Goal: Navigation & Orientation: Find specific page/section

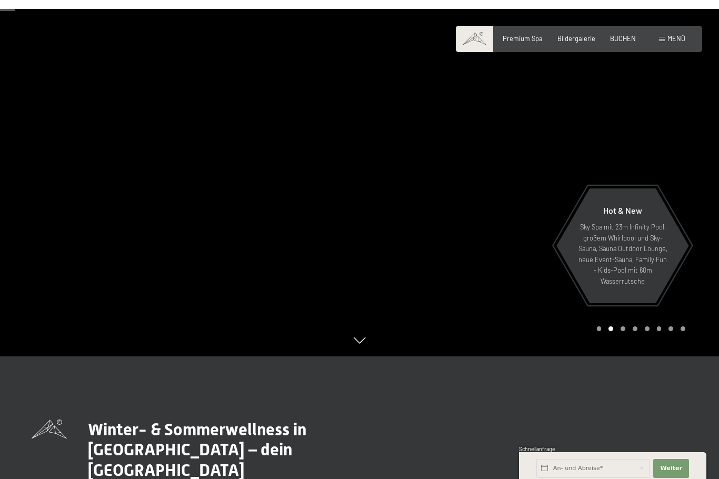
scroll to position [107, 0]
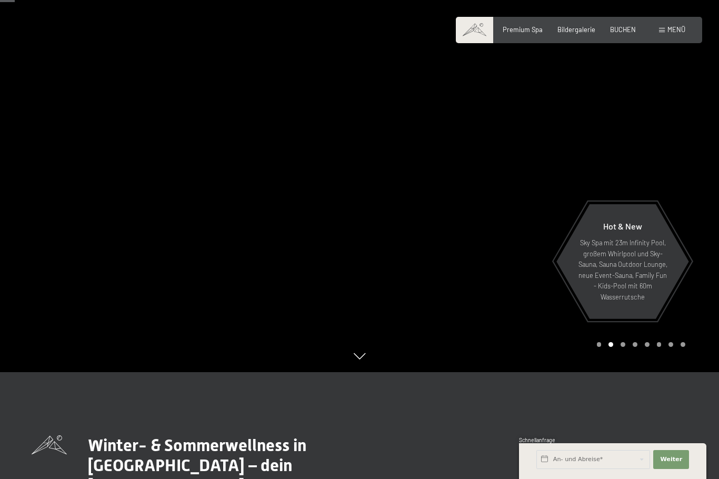
click at [688, 219] on div at bounding box center [540, 132] width 360 height 479
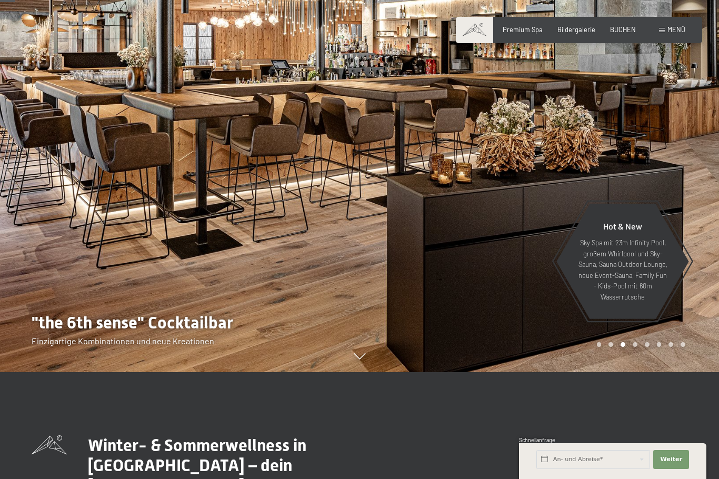
click at [684, 210] on div at bounding box center [540, 132] width 360 height 479
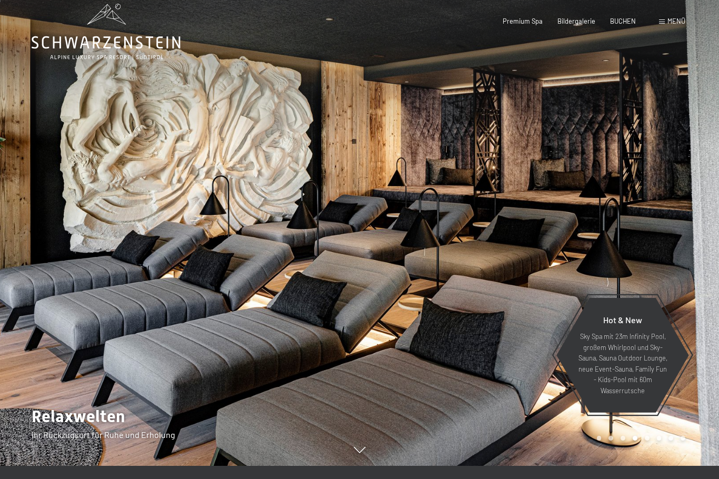
scroll to position [0, 0]
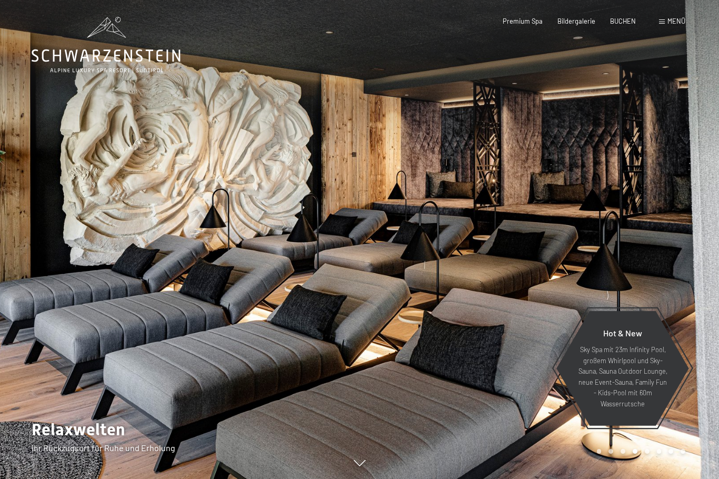
click at [661, 257] on div at bounding box center [540, 239] width 360 height 479
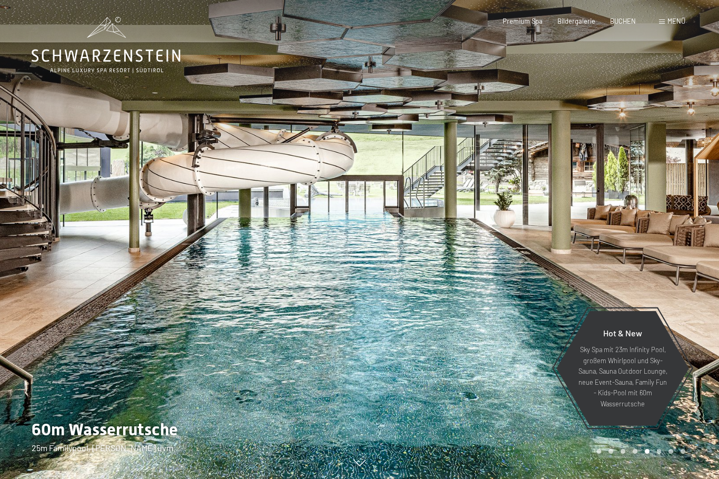
click at [670, 259] on div at bounding box center [540, 239] width 360 height 479
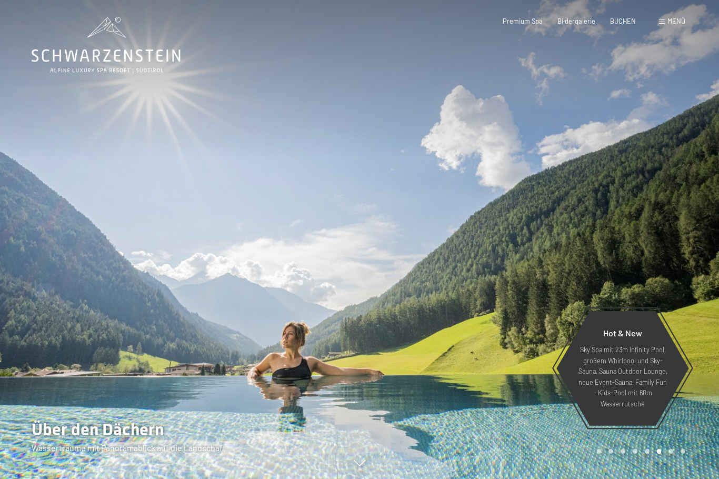
click at [48, 205] on div at bounding box center [180, 239] width 360 height 479
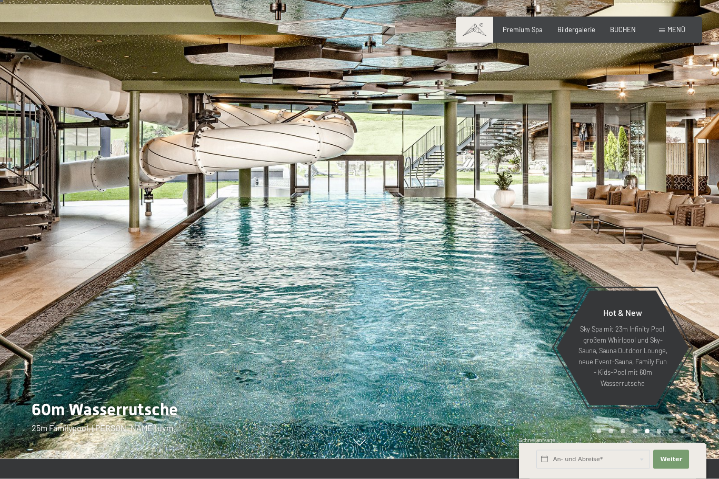
scroll to position [26, 0]
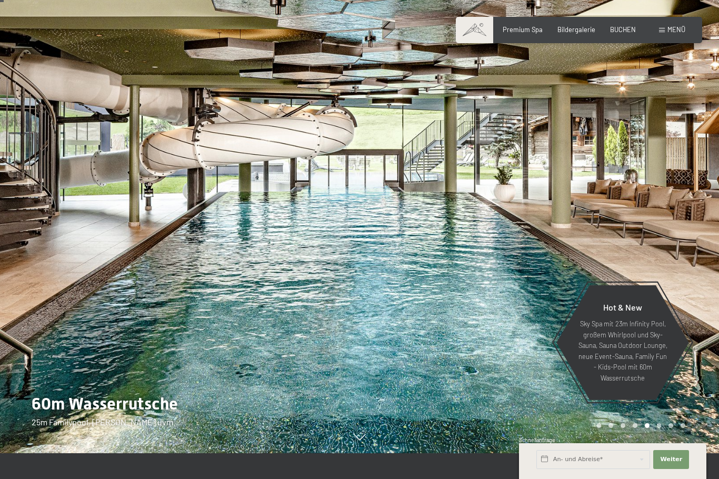
click at [686, 238] on div at bounding box center [540, 213] width 360 height 479
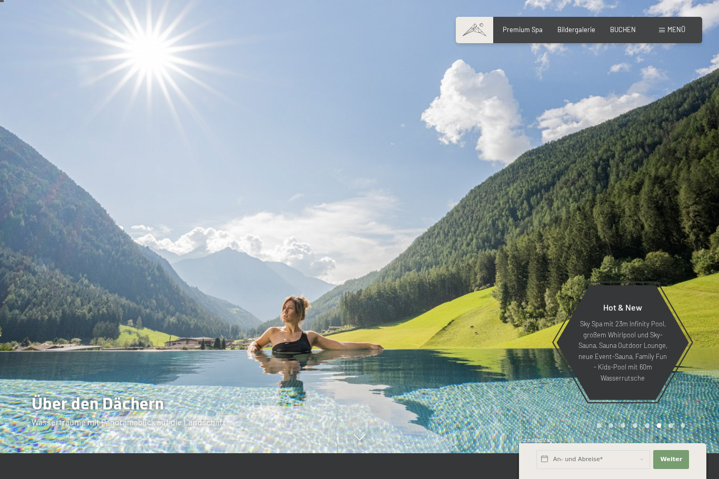
click at [677, 270] on div at bounding box center [540, 213] width 360 height 479
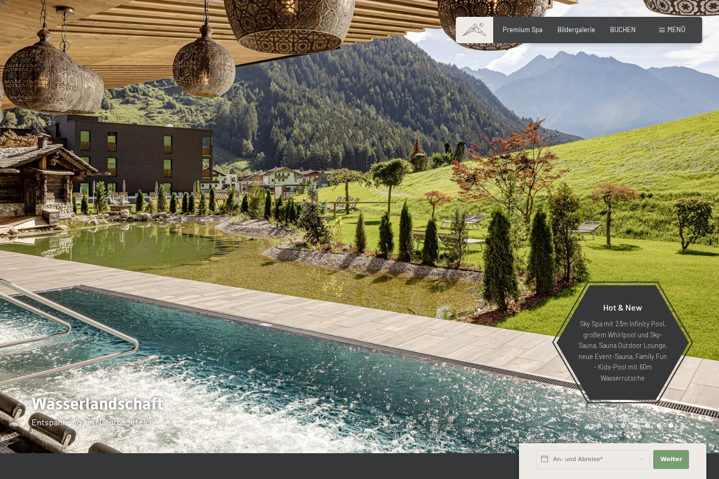
click at [681, 266] on div at bounding box center [540, 213] width 360 height 479
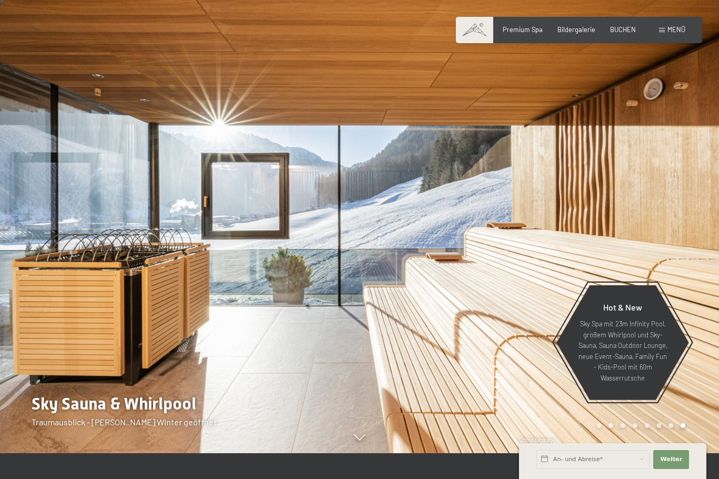
click at [683, 252] on div at bounding box center [540, 213] width 360 height 479
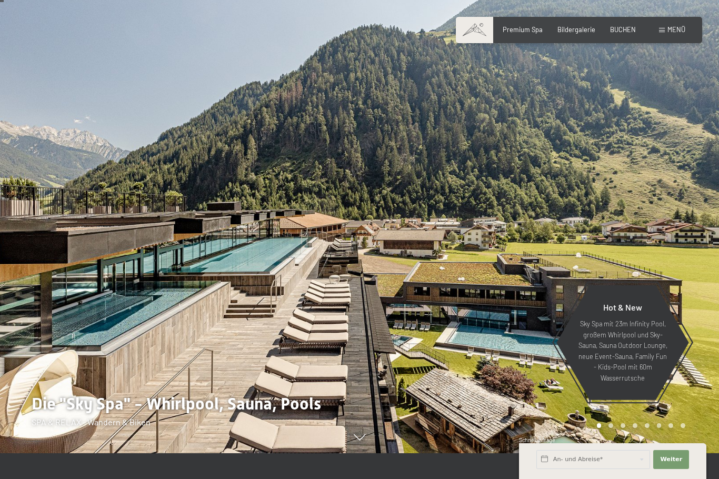
click at [694, 272] on div at bounding box center [540, 213] width 360 height 479
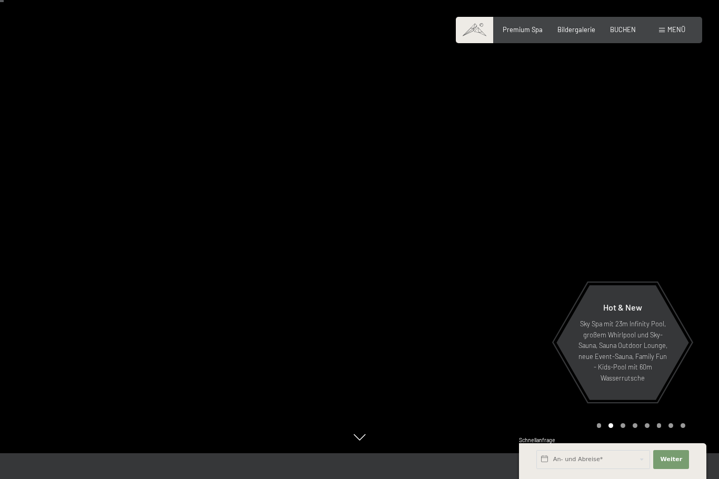
click at [675, 241] on div at bounding box center [540, 213] width 360 height 479
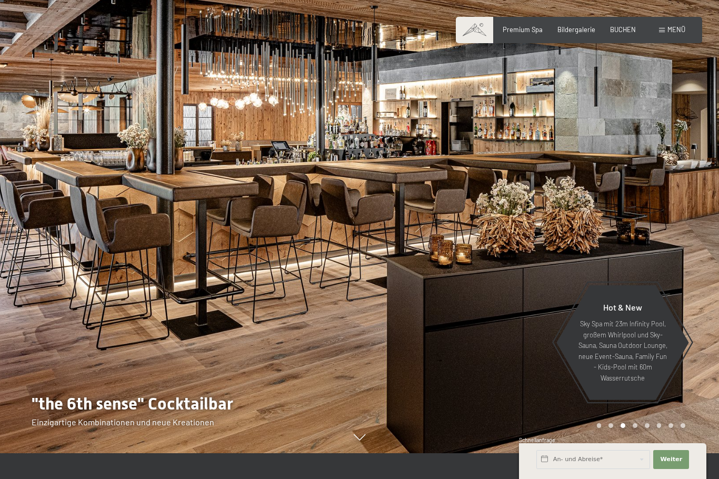
click at [680, 252] on div at bounding box center [540, 213] width 360 height 479
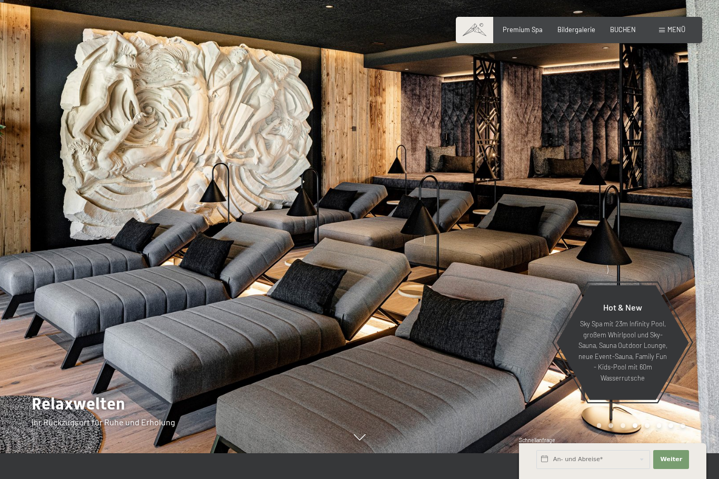
click at [580, 28] on span "Bildergalerie" at bounding box center [577, 29] width 38 height 8
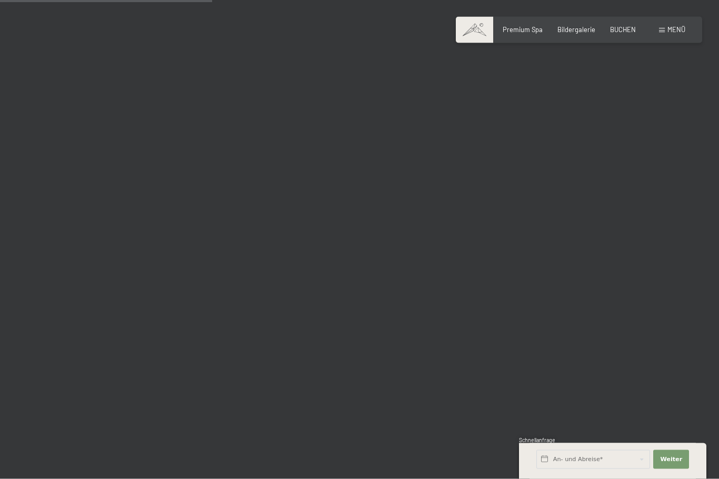
scroll to position [3030, 0]
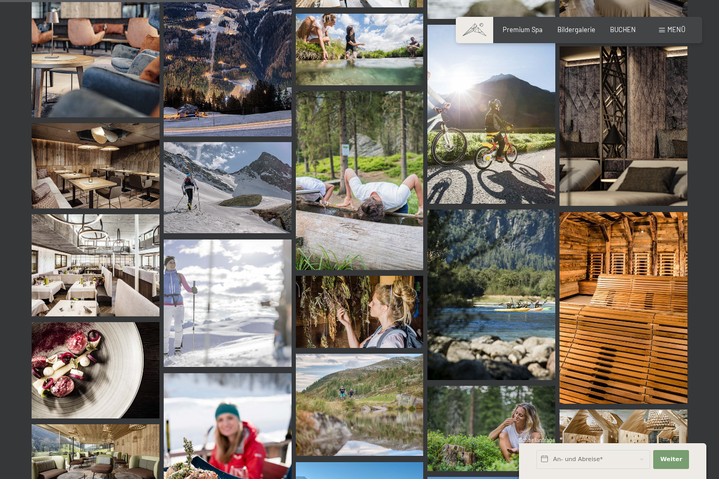
click at [192, 184] on img at bounding box center [228, 187] width 128 height 91
